Goal: Find specific page/section: Find specific page/section

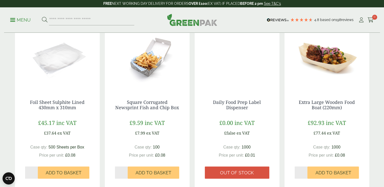
scroll to position [93, 0]
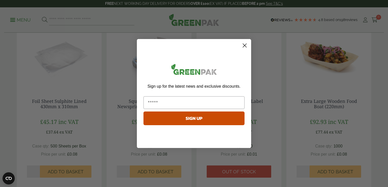
click at [244, 47] on circle "Close dialog" at bounding box center [244, 45] width 8 height 8
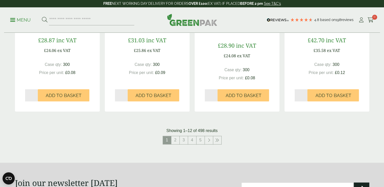
scroll to position [515, 0]
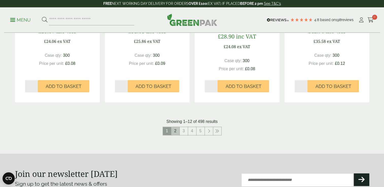
click at [177, 133] on link "2" at bounding box center [175, 131] width 8 height 8
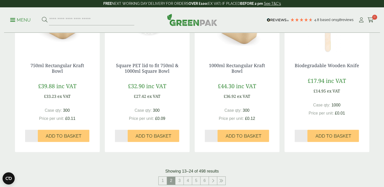
scroll to position [467, 0]
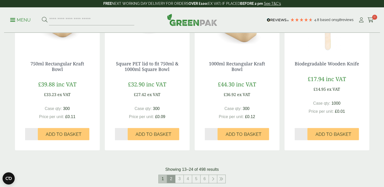
click at [163, 179] on link "1" at bounding box center [163, 179] width 8 height 8
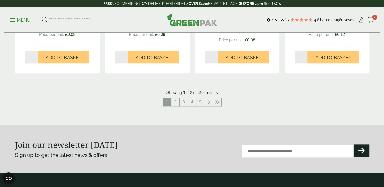
scroll to position [545, 0]
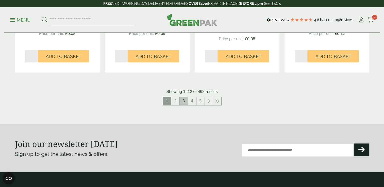
click at [184, 102] on link "3" at bounding box center [184, 101] width 8 height 8
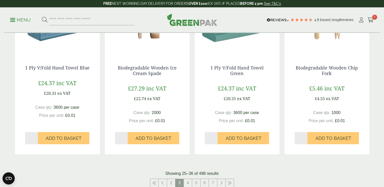
scroll to position [570, 0]
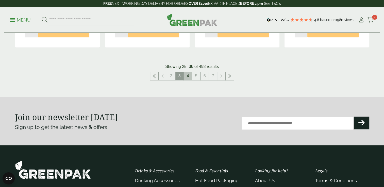
click at [187, 76] on link "4" at bounding box center [188, 76] width 8 height 8
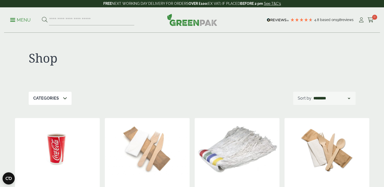
click at [18, 23] on ul "Menu" at bounding box center [72, 20] width 124 height 11
click at [14, 16] on ul "Menu" at bounding box center [72, 20] width 124 height 11
click at [14, 20] on span at bounding box center [12, 20] width 5 height 1
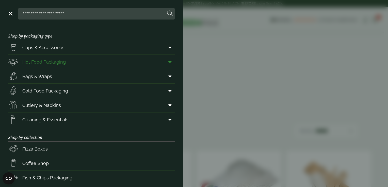
click at [43, 65] on span "Hot Food Packaging" at bounding box center [43, 62] width 43 height 7
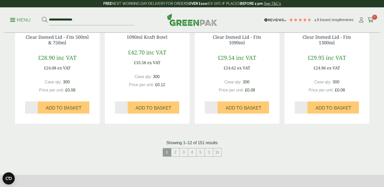
scroll to position [554, 0]
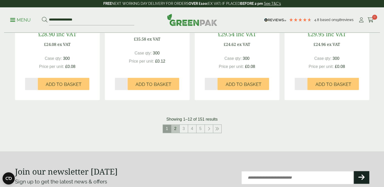
click at [178, 131] on link "2" at bounding box center [175, 129] width 8 height 8
